Goal: Check status

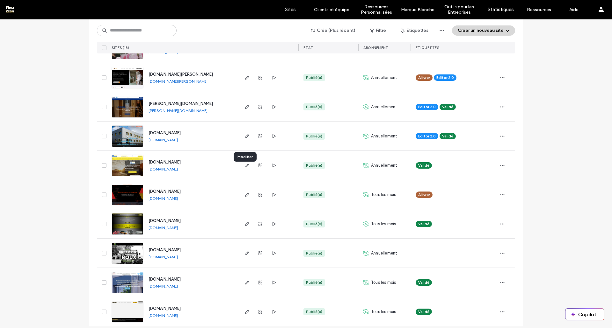
scroll to position [332, 0]
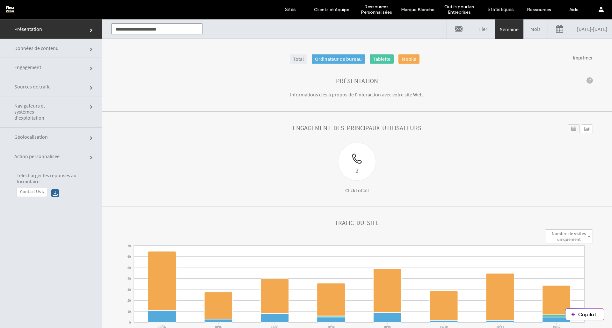
click at [60, 48] on span "Données de contenu" at bounding box center [38, 48] width 48 height 6
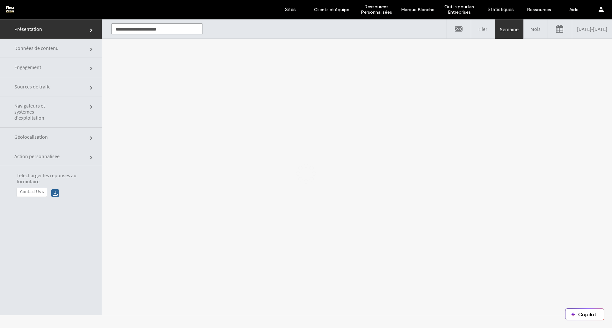
click at [50, 94] on div at bounding box center [306, 173] width 612 height 309
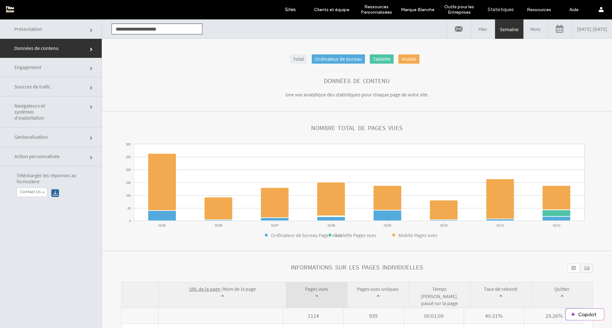
click at [54, 91] on link "Sources de trafic" at bounding box center [51, 86] width 102 height 19
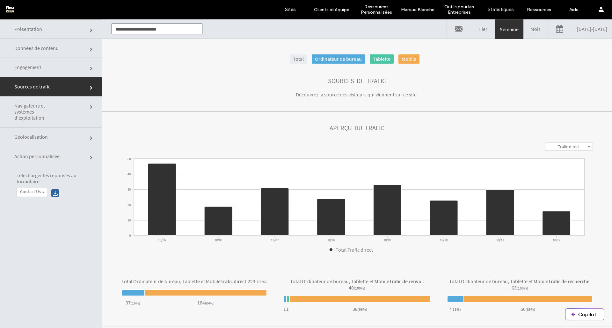
click at [523, 28] on link "Mois" at bounding box center [535, 28] width 24 height 19
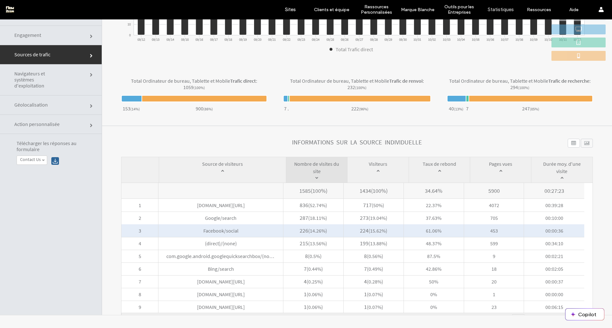
scroll to position [167, 0]
